Goal: Task Accomplishment & Management: Manage account settings

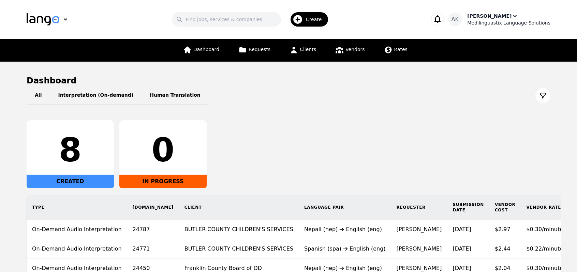
click at [509, 21] on div "Medilinguastix Language Solutions" at bounding box center [508, 22] width 83 height 7
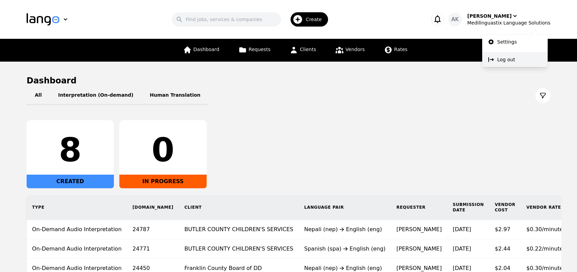
click at [499, 58] on p "Log out" at bounding box center [506, 59] width 18 height 7
